Goal: Information Seeking & Learning: Check status

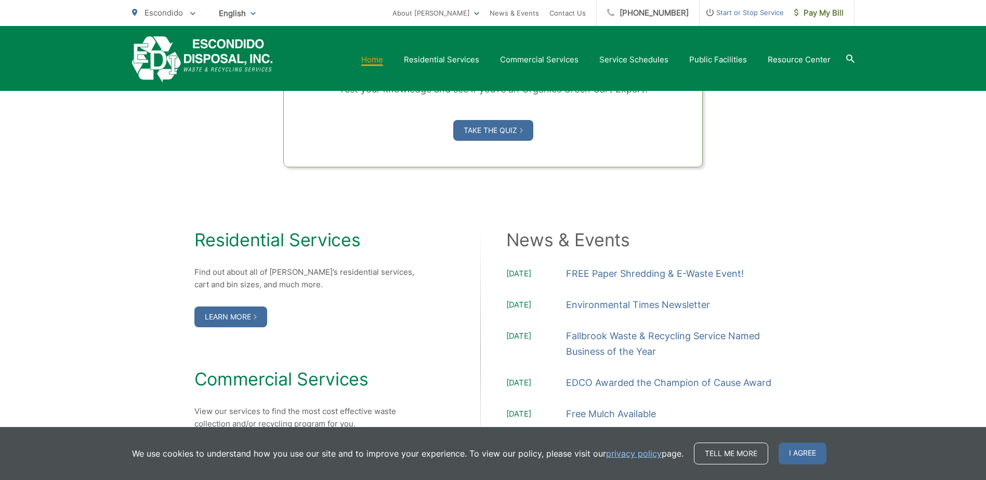
scroll to position [916, 0]
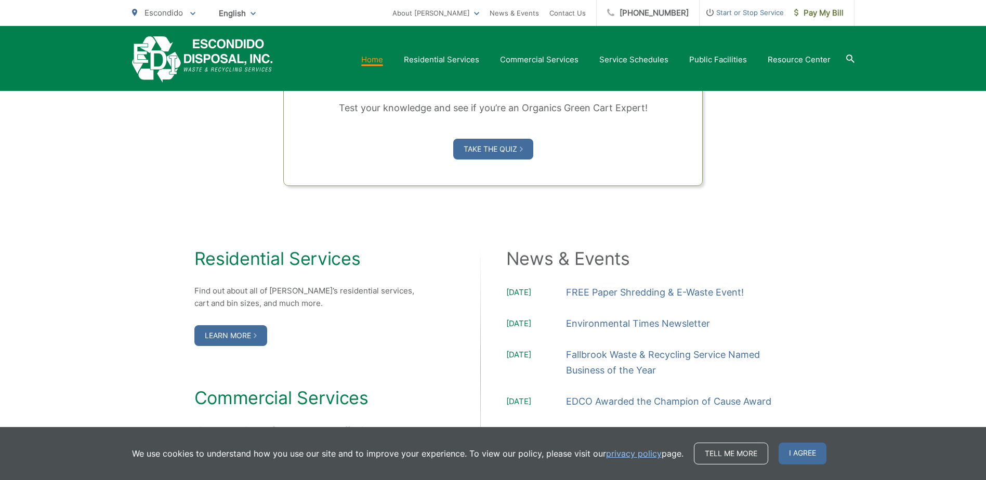
click at [745, 229] on div "Residential Services Find out about all of EDI’s residential services, cart and…" at bounding box center [493, 367] width 722 height 362
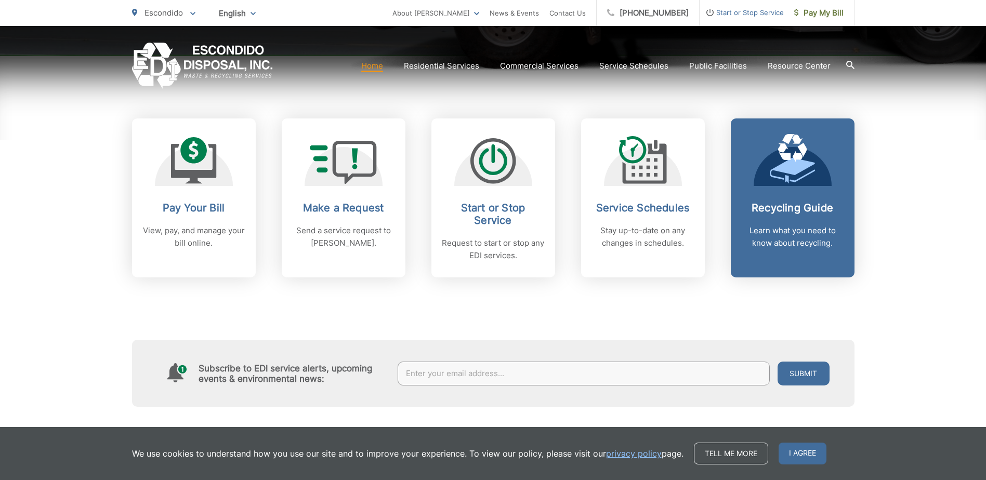
scroll to position [416, 0]
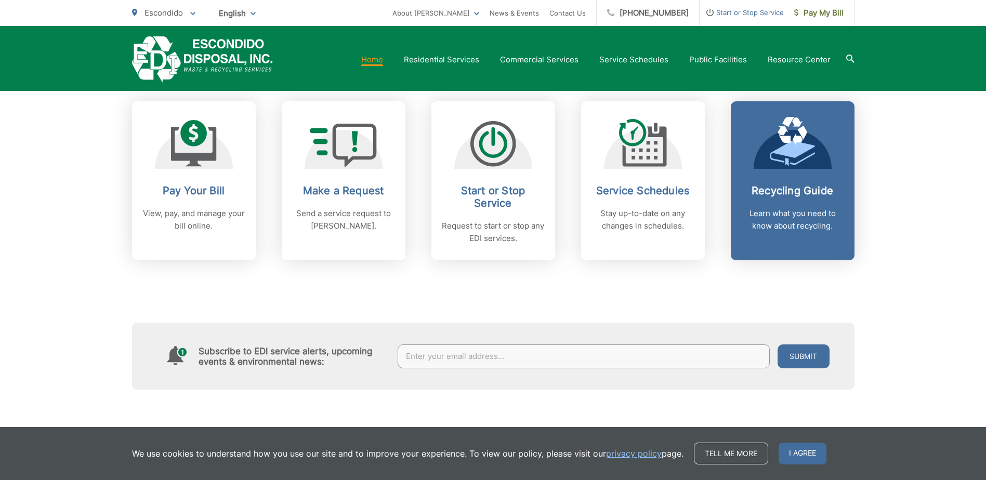
click at [803, 200] on div "Recycling Guide Learn what you need to know about recycling." at bounding box center [792, 208] width 103 height 48
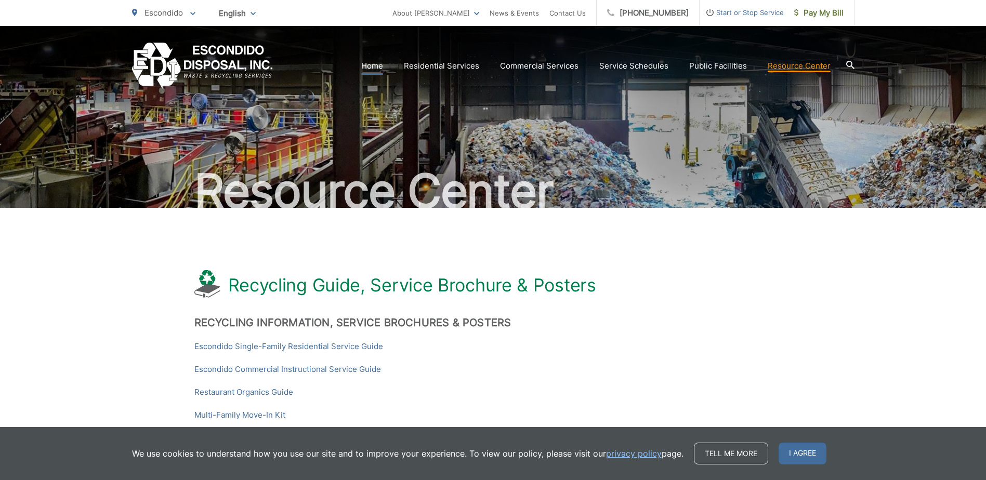
click at [375, 64] on link "Home" at bounding box center [372, 66] width 22 height 12
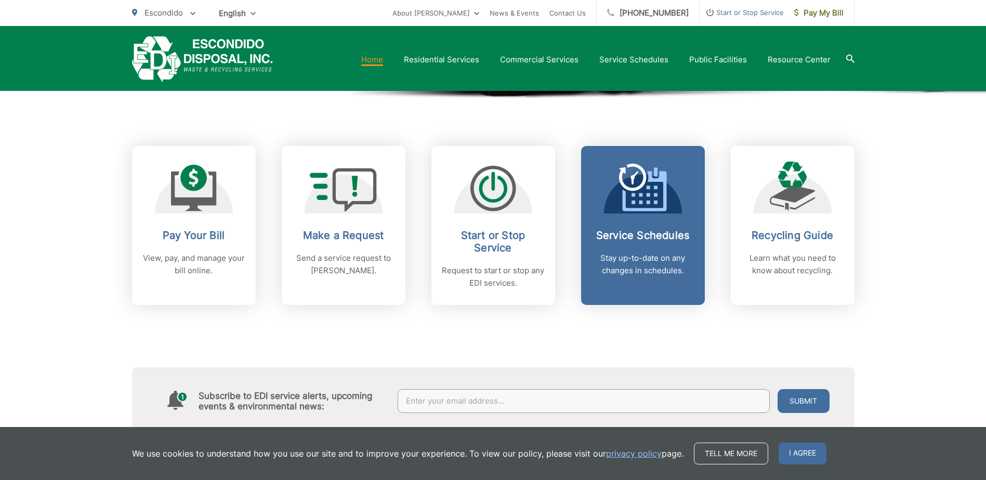
scroll to position [364, 0]
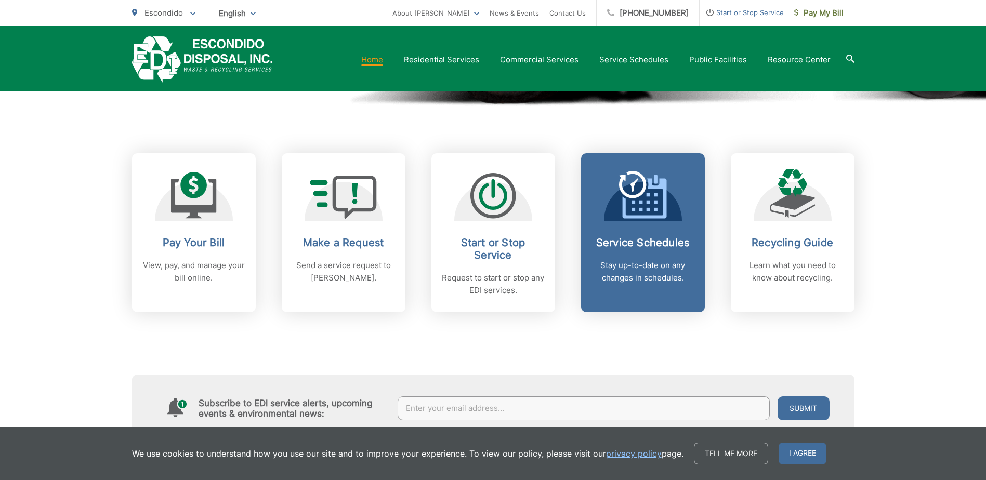
click at [677, 254] on div "Service Schedules Stay up-to-date on any changes in schedules." at bounding box center [642, 260] width 103 height 48
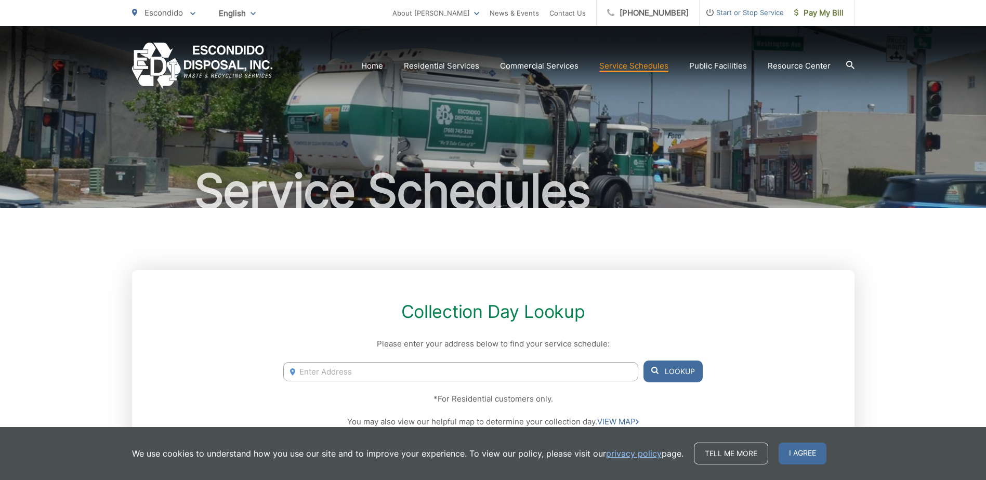
scroll to position [156, 0]
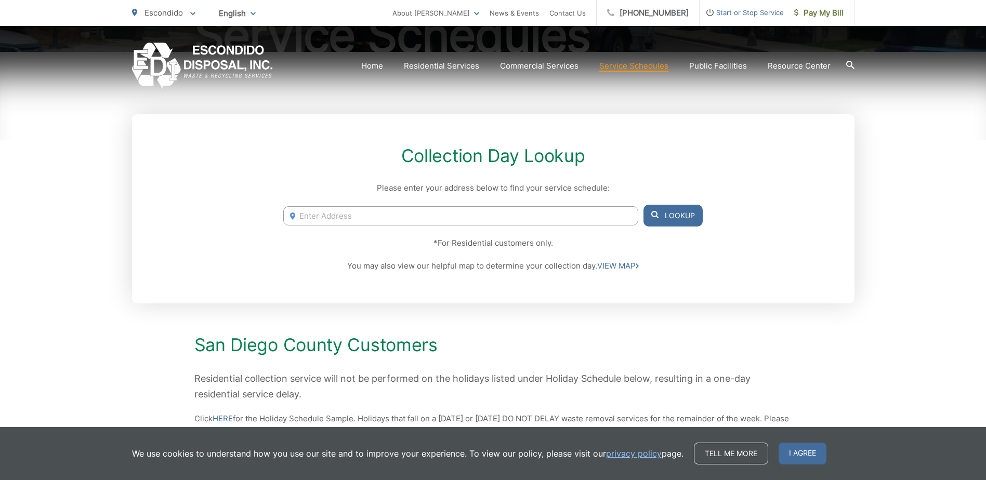
click at [504, 220] on input "Enter Address" at bounding box center [460, 215] width 354 height 19
click at [403, 237] on li "472 Via Arboles, San Marcos, CA, 92069" at bounding box center [460, 238] width 354 height 16
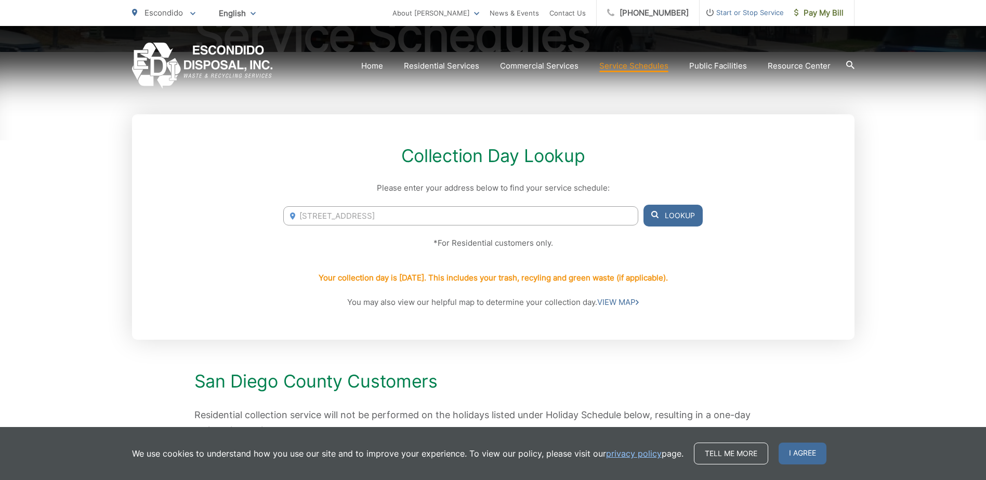
type input "472 via arboles"
click at [608, 303] on link "VIEW MAP" at bounding box center [618, 302] width 42 height 12
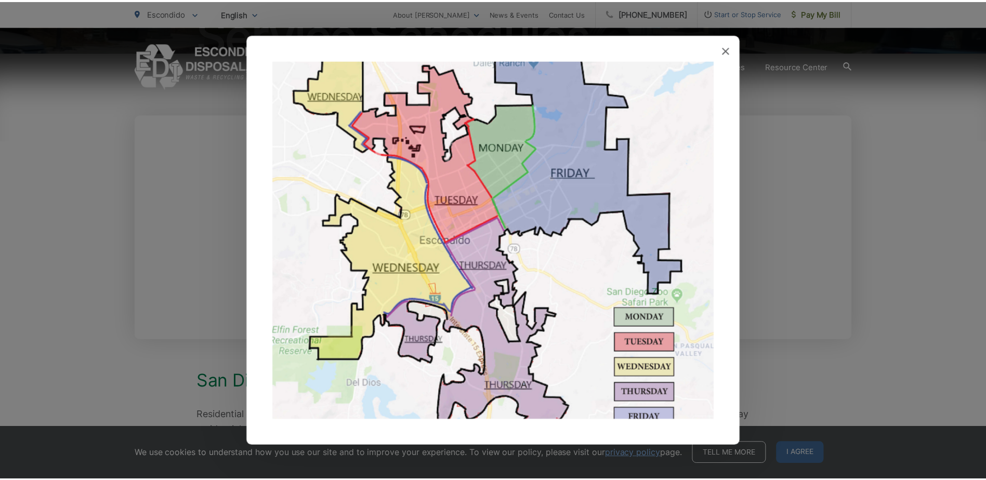
scroll to position [127, 0]
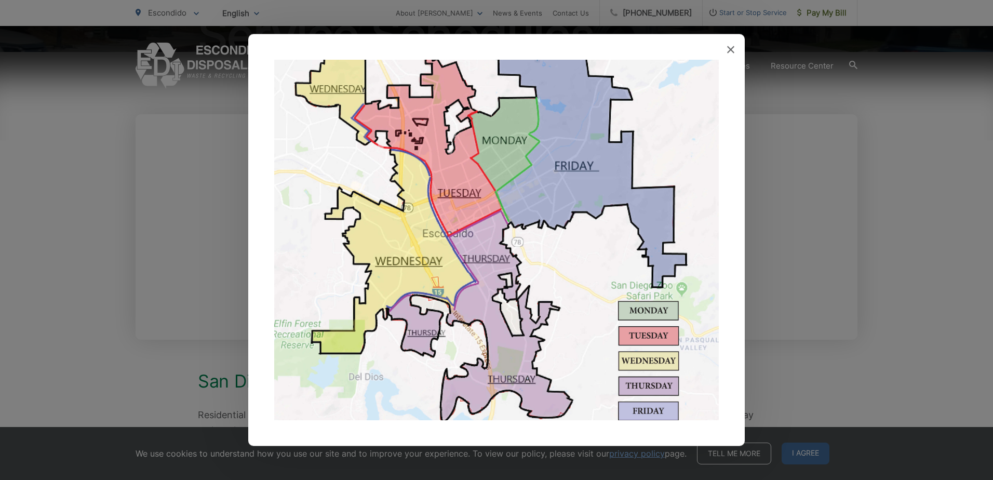
click at [728, 48] on icon at bounding box center [730, 49] width 7 height 7
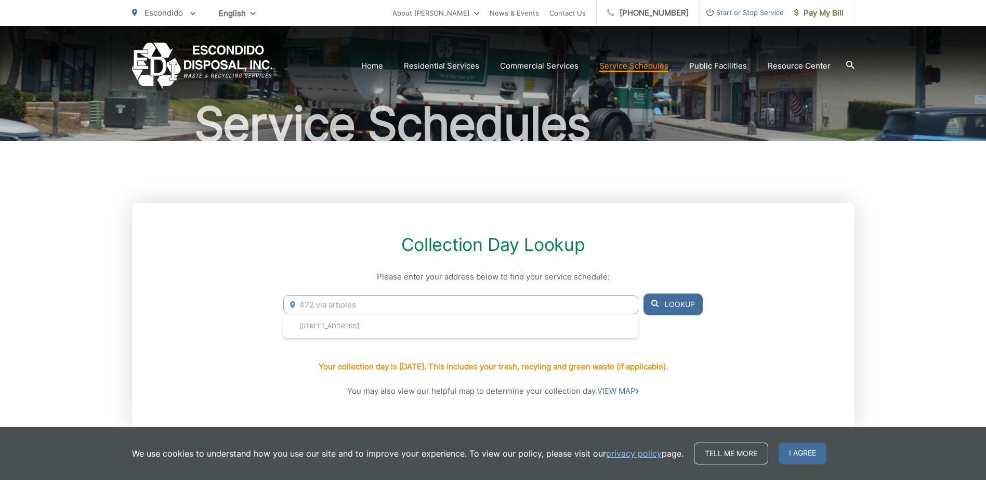
scroll to position [0, 0]
